Goal: Complete application form: Complete application form

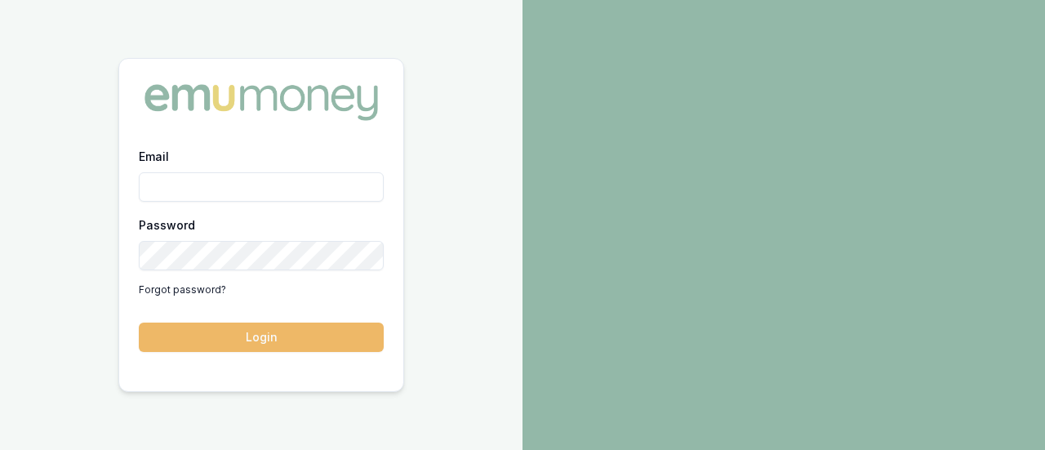
type input "[PERSON_NAME][EMAIL_ADDRESS][DOMAIN_NAME]"
click at [278, 332] on button "Login" at bounding box center [261, 336] width 245 height 29
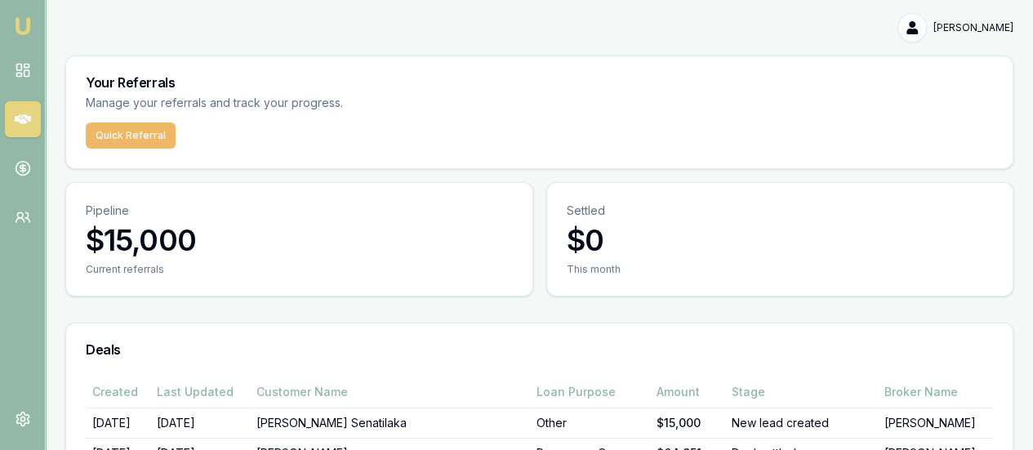
click at [125, 133] on button "Quick Referral" at bounding box center [131, 135] width 90 height 26
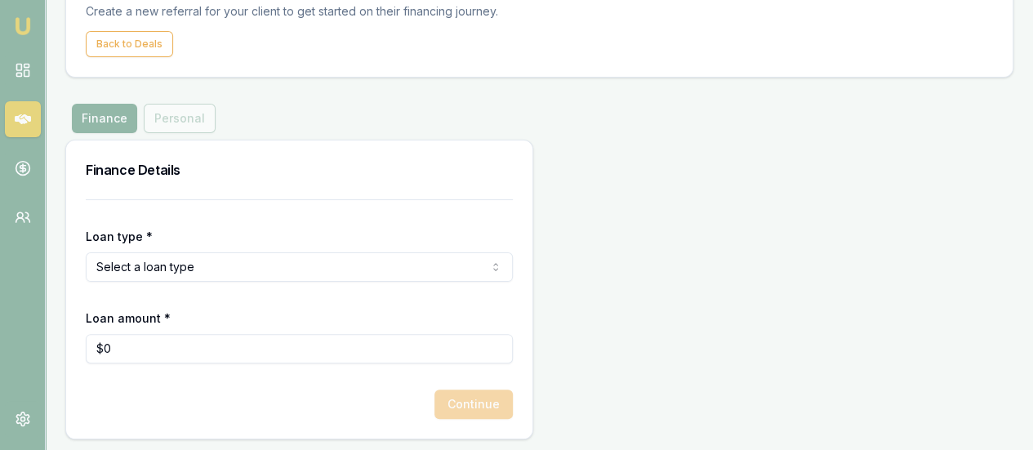
scroll to position [92, 0]
click at [224, 269] on html "Emu Money Deals New Deal Quick [PERSON_NAME] Toggle Menu Create a new Referral …" at bounding box center [516, 133] width 1033 height 450
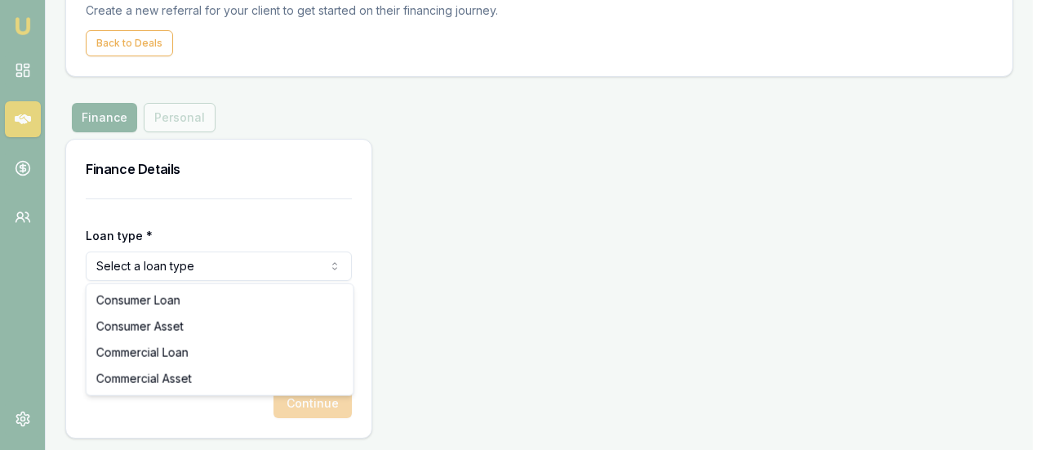
select select "CONSUMER_ASSET"
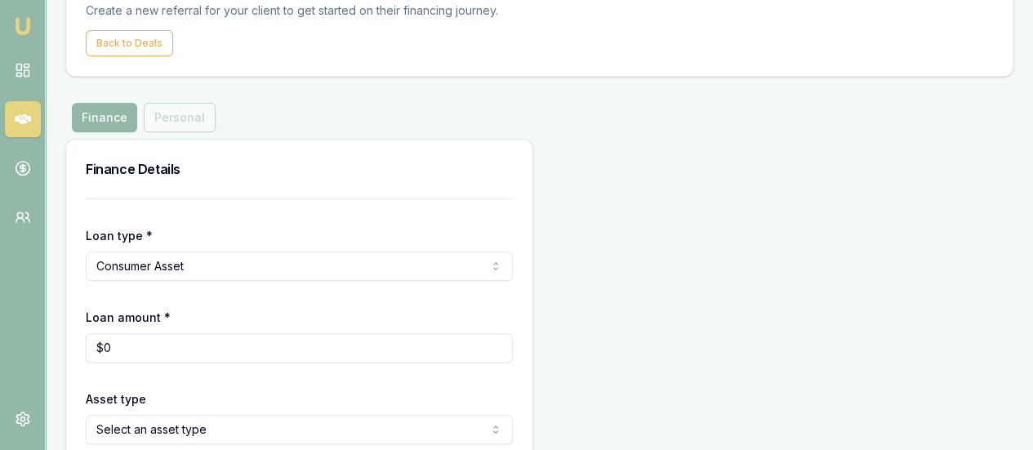
type input "0"
click at [174, 346] on input "0" at bounding box center [299, 347] width 427 height 29
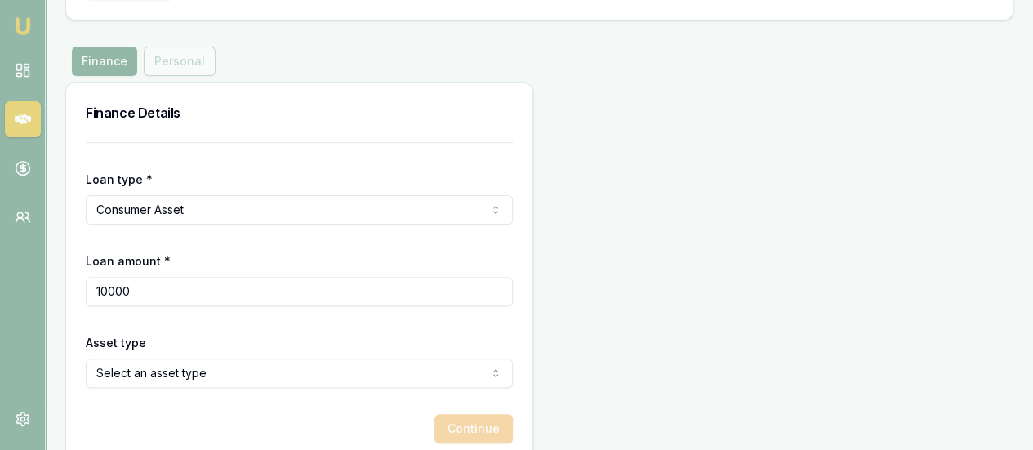
scroll to position [174, 0]
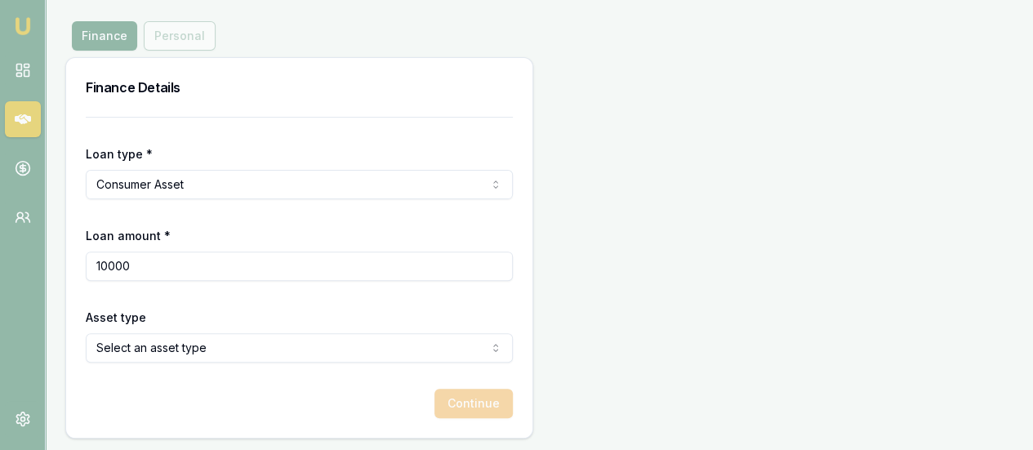
type input "$10,000"
click at [212, 276] on html "Emu Money Deals New Deal Quick [PERSON_NAME] Toggle Menu Create a new Referral …" at bounding box center [516, 51] width 1033 height 450
click at [434, 405] on button "Continue" at bounding box center [473, 403] width 78 height 29
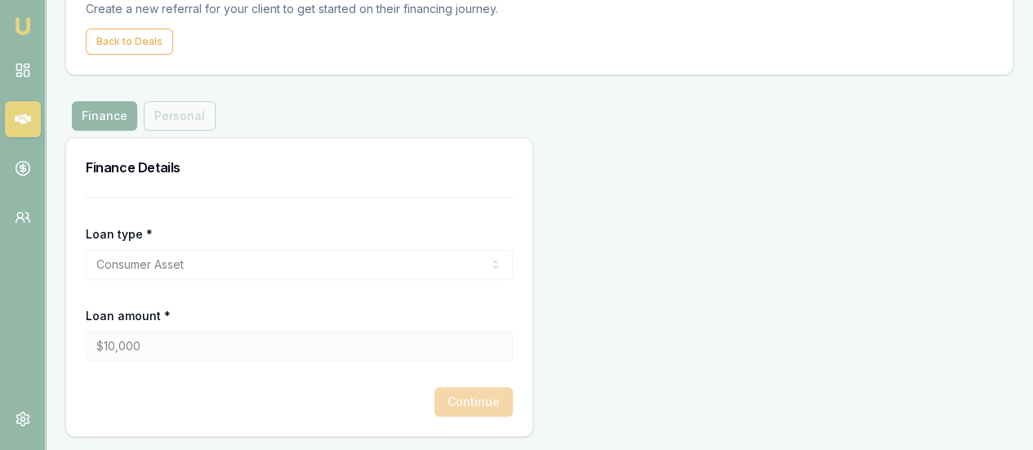
scroll to position [92, 0]
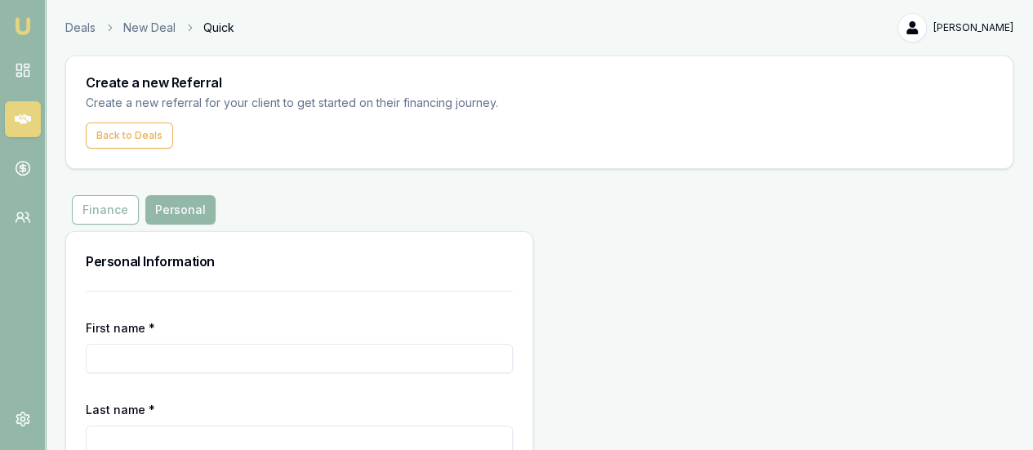
scroll to position [245, 0]
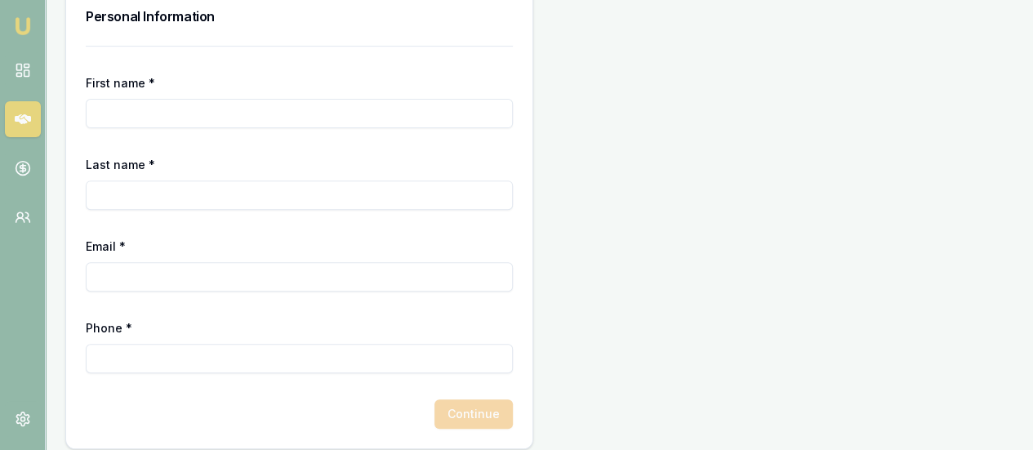
click at [176, 116] on input "First name *" at bounding box center [299, 113] width 427 height 29
type input "[PERSON_NAME]"
click at [191, 278] on input "Email *" at bounding box center [299, 276] width 427 height 29
paste input "[EMAIL_ADDRESS][DOMAIN_NAME]"
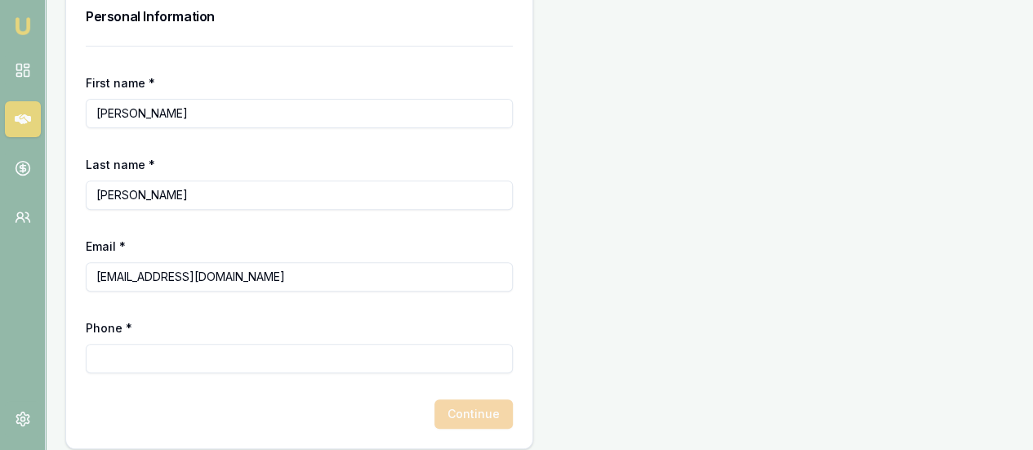
type input "[EMAIL_ADDRESS][DOMAIN_NAME]"
click at [148, 347] on input "Phone *" at bounding box center [299, 358] width 427 height 29
paste input "0452 211 908"
click at [149, 358] on input "0452 211 908" at bounding box center [299, 358] width 427 height 29
click at [150, 357] on input "0452 211 908" at bounding box center [299, 358] width 427 height 29
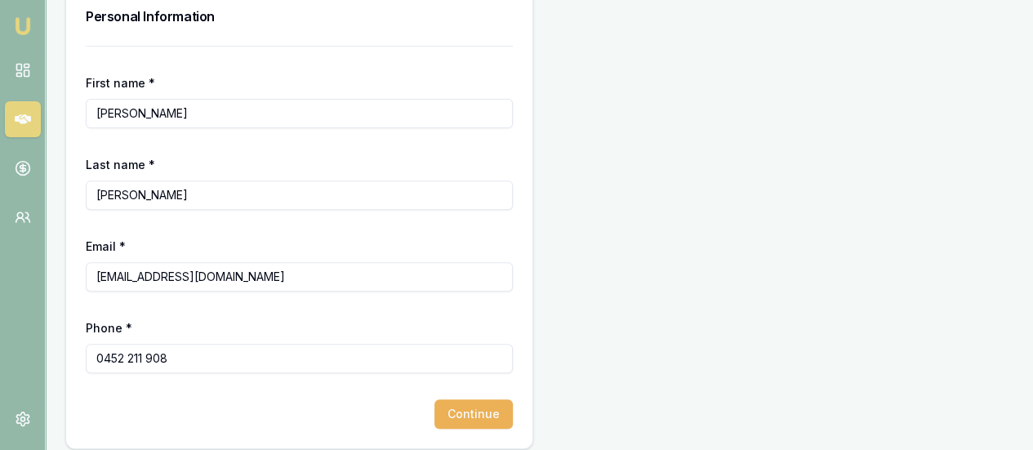
type input "0452 211 908"
click at [434, 411] on button "Continue" at bounding box center [473, 413] width 78 height 29
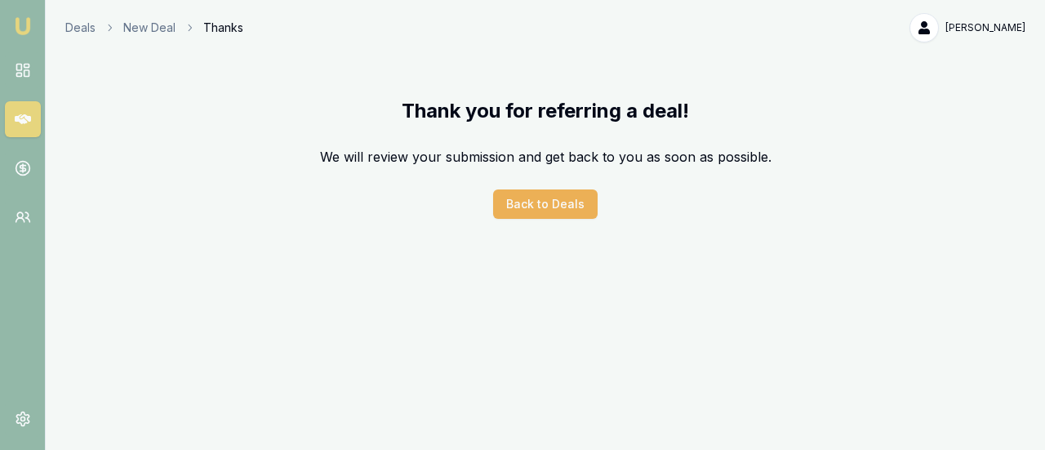
click at [26, 124] on icon at bounding box center [23, 119] width 16 height 16
